Goal: Transaction & Acquisition: Purchase product/service

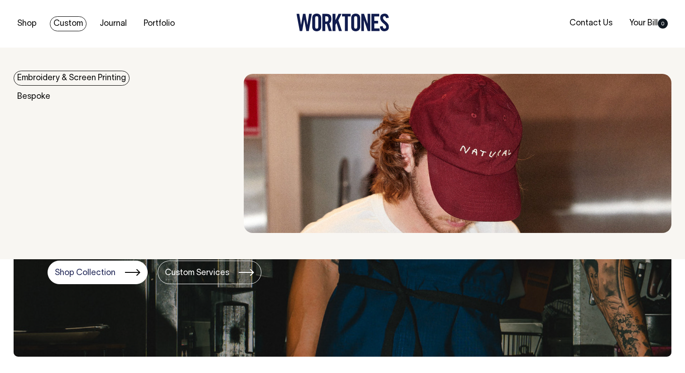
click at [106, 74] on link "Embroidery & Screen Printing" at bounding box center [72, 78] width 116 height 15
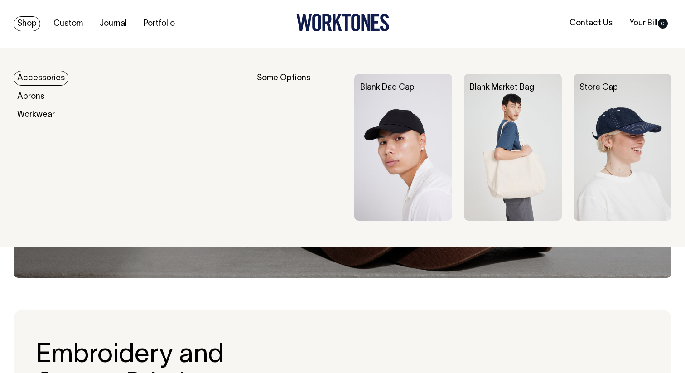
click at [28, 29] on link "Shop" at bounding box center [27, 23] width 27 height 15
